Goal: Task Accomplishment & Management: Manage account settings

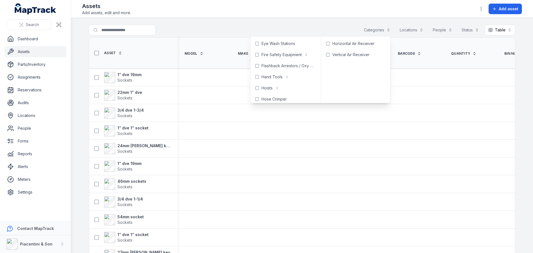
scroll to position [83, 0]
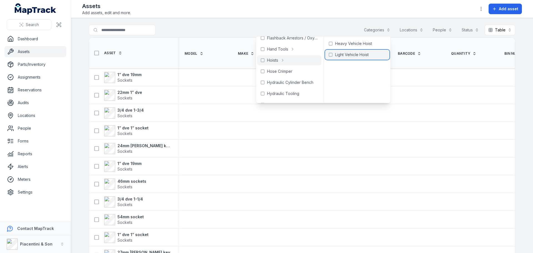
click at [350, 56] on span "Light Vehicle Hoist" at bounding box center [352, 55] width 34 height 6
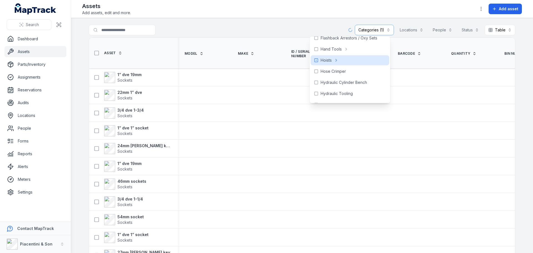
click at [276, 26] on div "**********" at bounding box center [302, 31] width 426 height 13
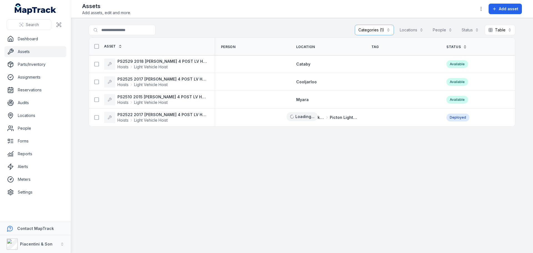
click at [171, 163] on main "**********" at bounding box center [302, 135] width 462 height 235
click at [171, 100] on span "Hoists Light Vehicle Hoist" at bounding box center [162, 103] width 90 height 6
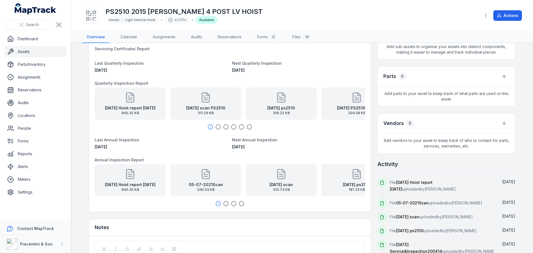
scroll to position [139, 0]
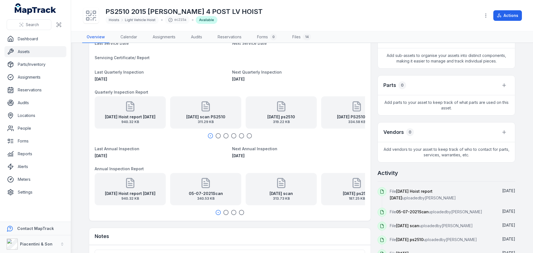
click at [248, 135] on icon "button" at bounding box center [249, 136] width 6 height 6
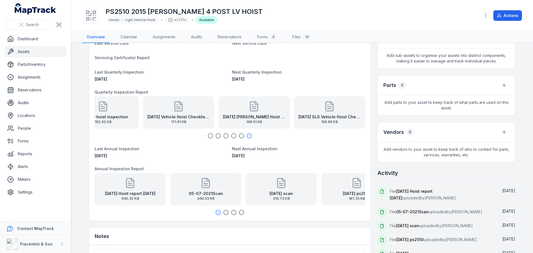
click at [241, 136] on icon "button" at bounding box center [242, 136] width 6 height 6
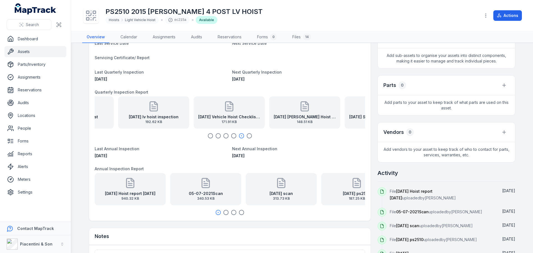
click at [233, 135] on icon "button" at bounding box center [234, 136] width 6 height 6
click at [224, 135] on icon "button" at bounding box center [226, 136] width 6 height 6
click at [217, 135] on icon "button" at bounding box center [218, 136] width 6 height 6
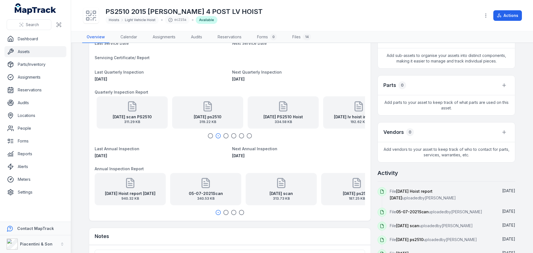
click at [211, 136] on icon "button" at bounding box center [210, 136] width 6 height 6
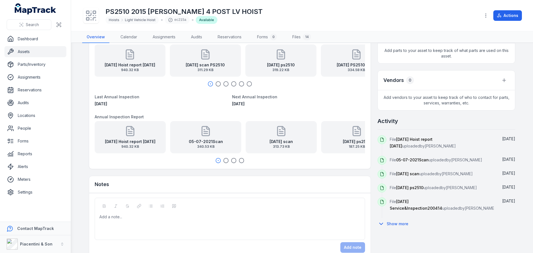
scroll to position [202, 0]
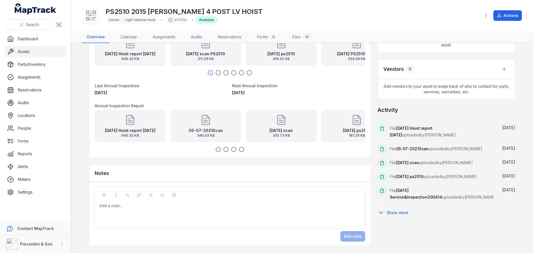
click at [225, 151] on icon "button" at bounding box center [226, 149] width 6 height 6
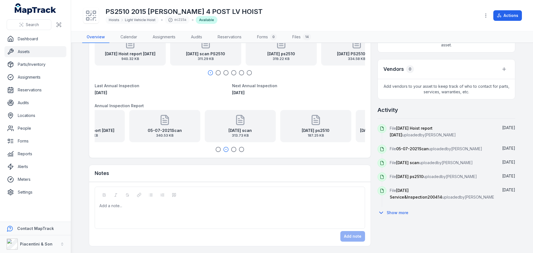
click at [231, 150] on circle "button" at bounding box center [233, 149] width 5 height 5
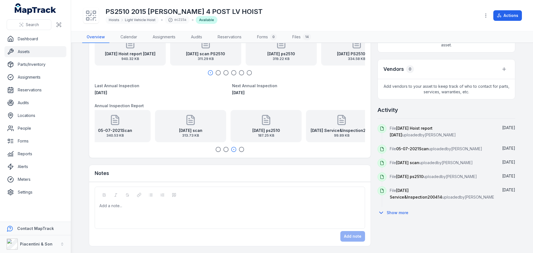
click at [239, 151] on icon "button" at bounding box center [242, 149] width 6 height 6
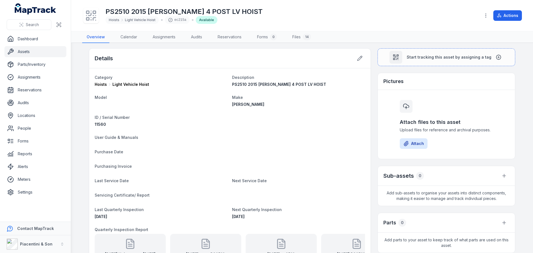
scroll to position [0, 0]
click at [298, 36] on link "Files 14" at bounding box center [301, 37] width 27 height 12
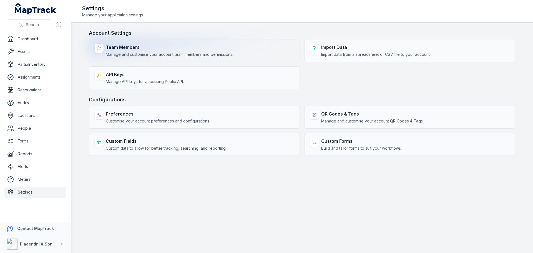
click at [143, 50] on strong "Team Members" at bounding box center [169, 47] width 127 height 7
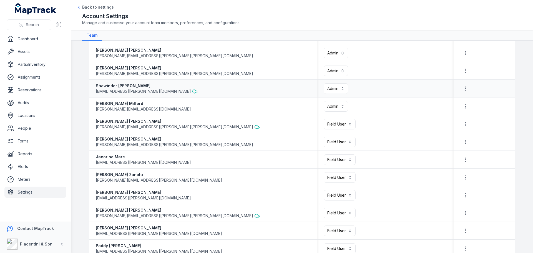
scroll to position [111, 0]
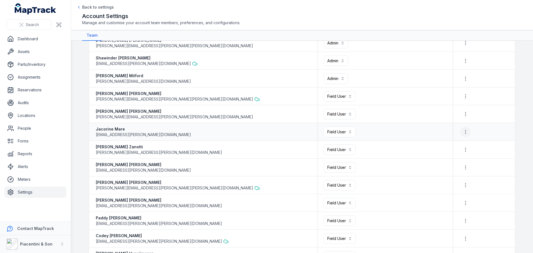
click at [462, 133] on icon "button" at bounding box center [465, 132] width 6 height 6
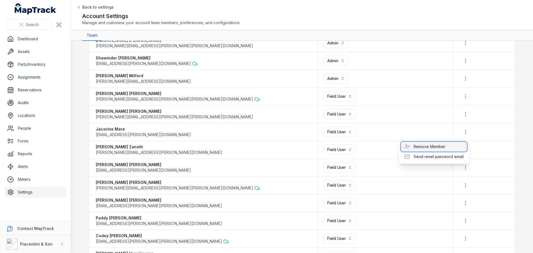
click at [448, 145] on div "Remove Member" at bounding box center [434, 146] width 66 height 10
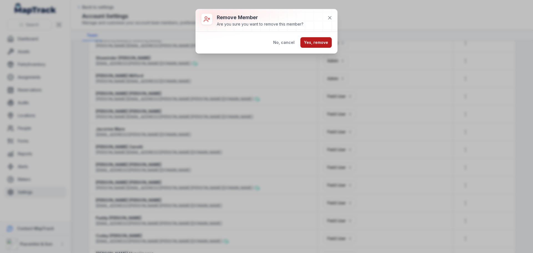
click at [320, 46] on button "Yes, remove" at bounding box center [315, 42] width 31 height 11
